Goal: Task Accomplishment & Management: Manage account settings

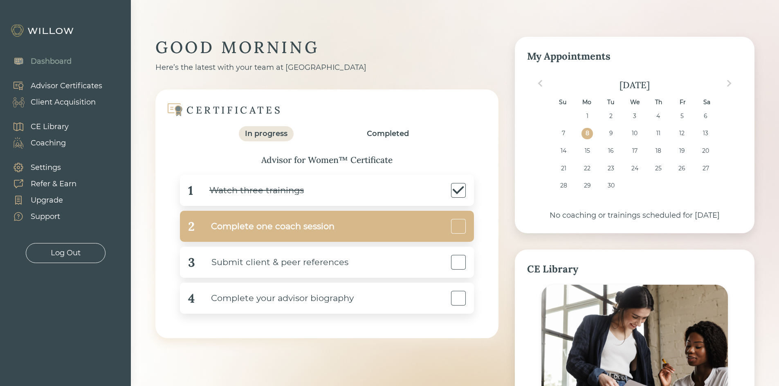
click at [343, 229] on div "2 Complete one coach session" at bounding box center [327, 226] width 294 height 31
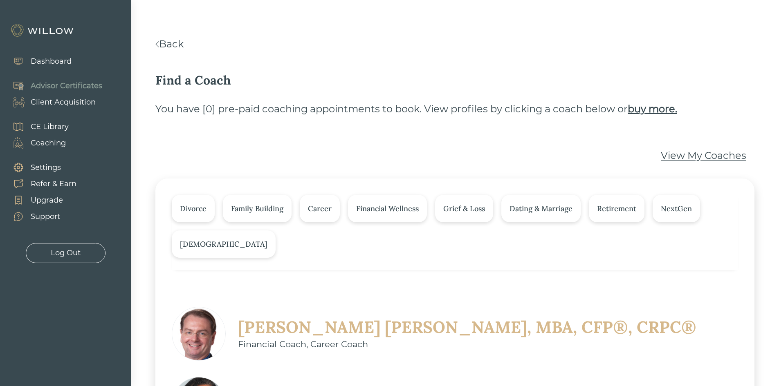
click at [271, 131] on div "Back Find a Coach You have [ 0 ] pre-paid coaching appointments to book. View p…" at bounding box center [454, 383] width 599 height 692
click at [45, 60] on div "Dashboard" at bounding box center [51, 61] width 41 height 11
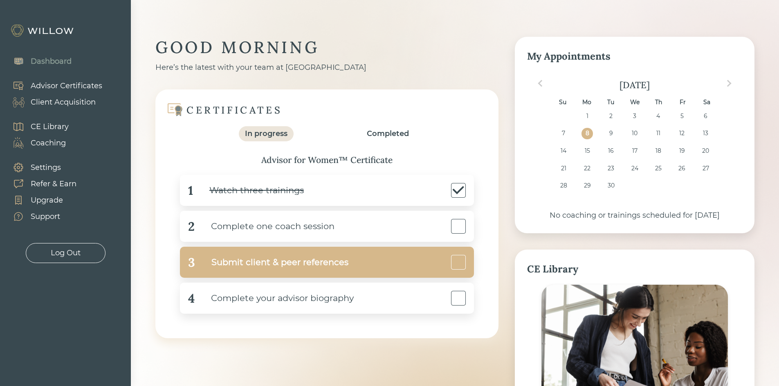
click at [345, 268] on div "Submit client & peer references" at bounding box center [271, 262] width 153 height 18
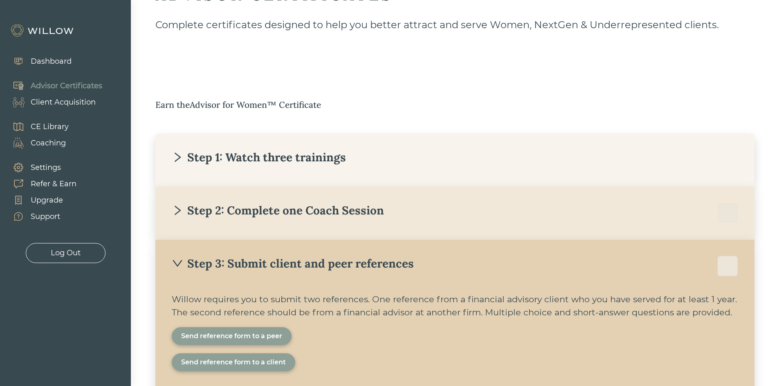
scroll to position [62, 0]
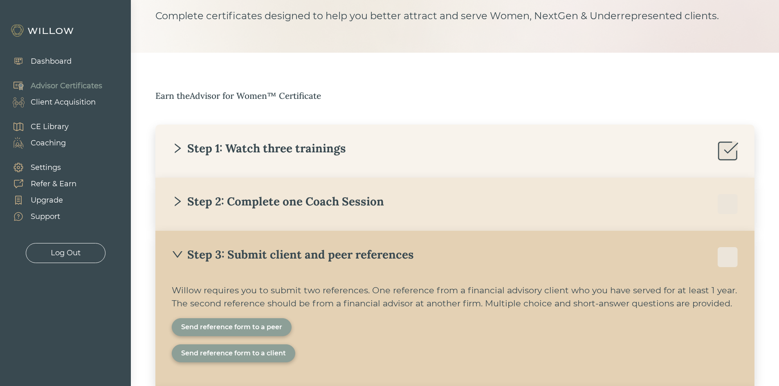
click at [766, 208] on div at bounding box center [389, 193] width 779 height 386
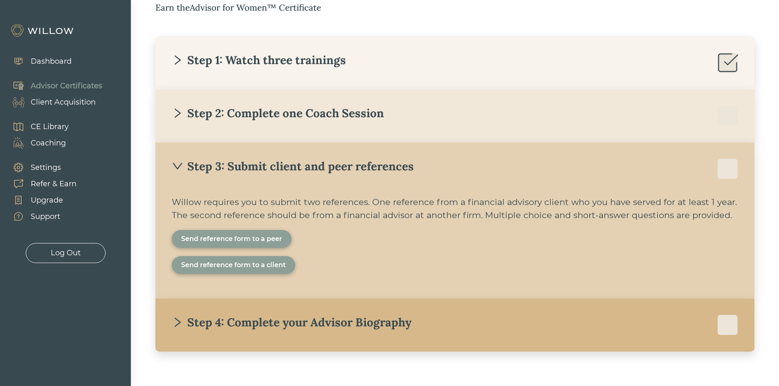
scroll to position [148, 0]
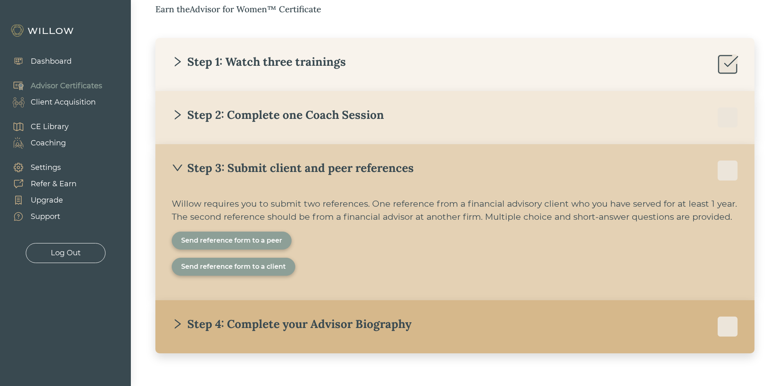
click at [175, 116] on icon "right" at bounding box center [177, 114] width 11 height 11
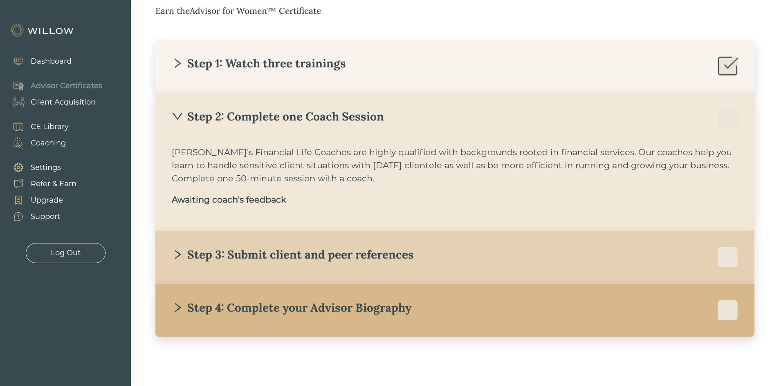
click at [175, 116] on icon "down" at bounding box center [177, 116] width 11 height 11
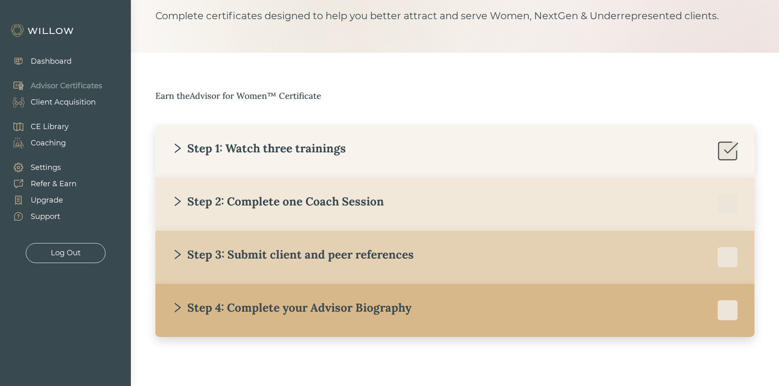
click at [213, 71] on div "ADVISOR CERTIFICATES Complete certificates designed to help you better attract …" at bounding box center [454, 156] width 599 height 362
click at [177, 251] on icon "right" at bounding box center [177, 254] width 11 height 11
